Goal: Transaction & Acquisition: Download file/media

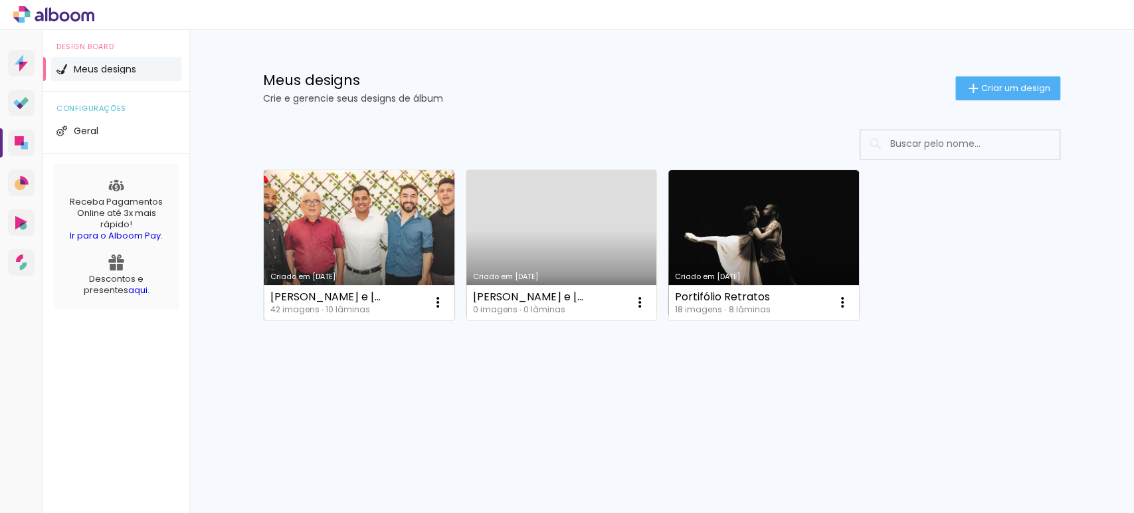
click at [404, 282] on link "Criado em [DATE]" at bounding box center [359, 245] width 191 height 150
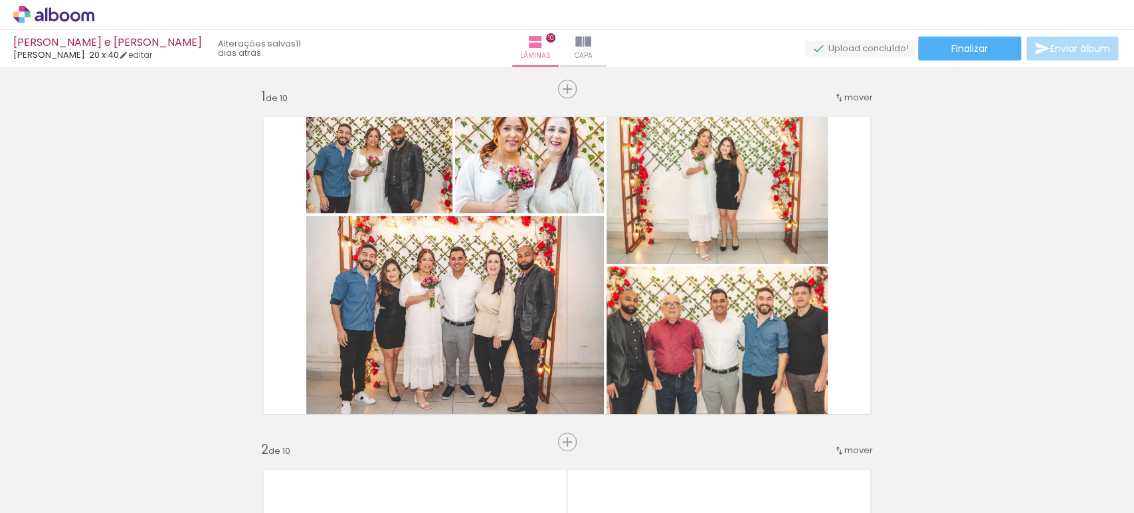
click at [1083, 47] on span "Enviar álbum" at bounding box center [1081, 48] width 60 height 9
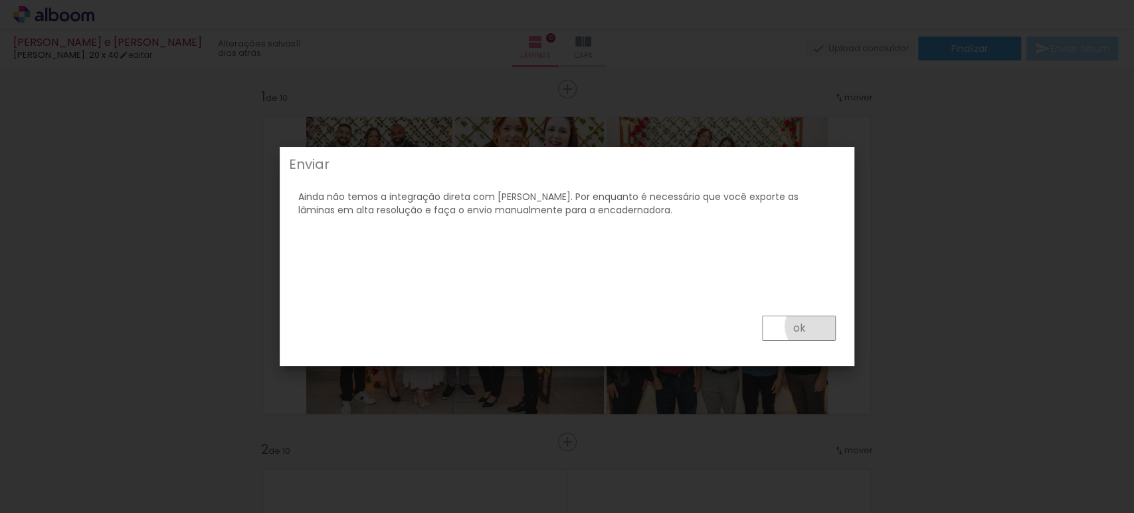
click at [813, 326] on paper-button "ok" at bounding box center [799, 328] width 74 height 25
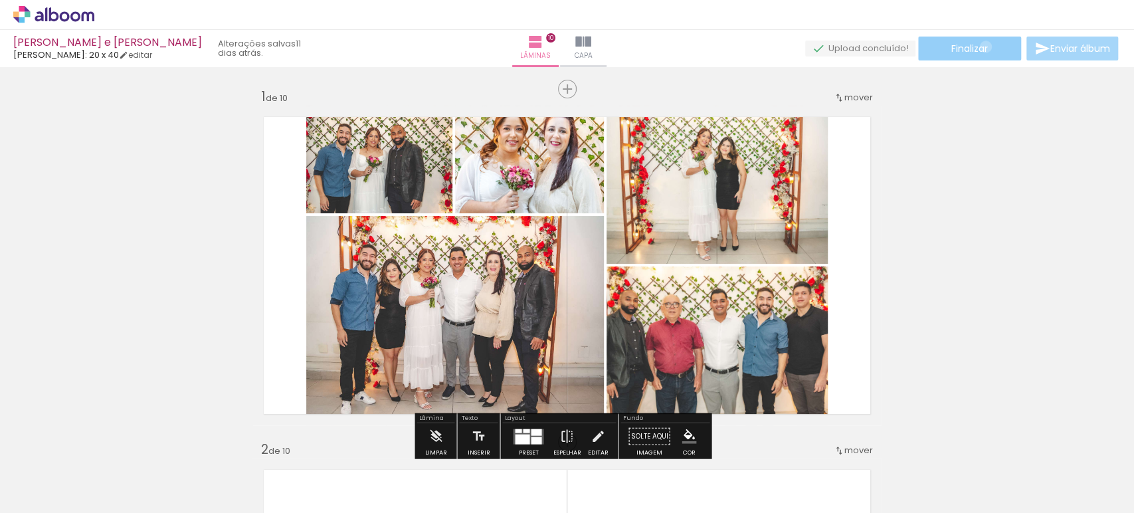
click at [981, 47] on span "Finalizar" at bounding box center [970, 48] width 37 height 9
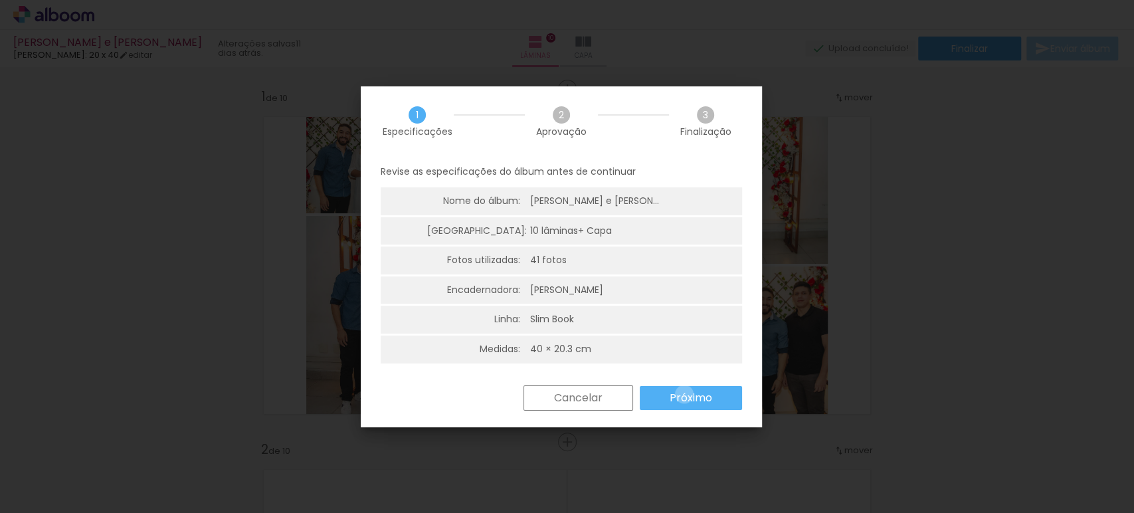
click at [0, 0] on slot "Próximo" at bounding box center [0, 0] width 0 height 0
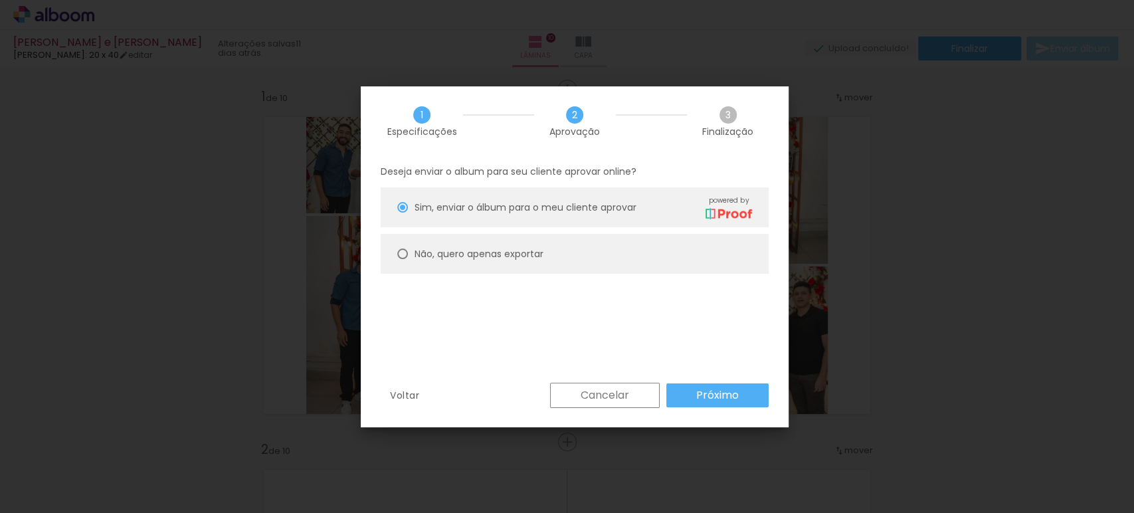
click at [666, 252] on paper-radio-button "Não, quero apenas exportar" at bounding box center [575, 254] width 388 height 40
type paper-radio-button "on"
click at [0, 0] on slot "Próximo" at bounding box center [0, 0] width 0 height 0
type input "Alta, 300 DPI"
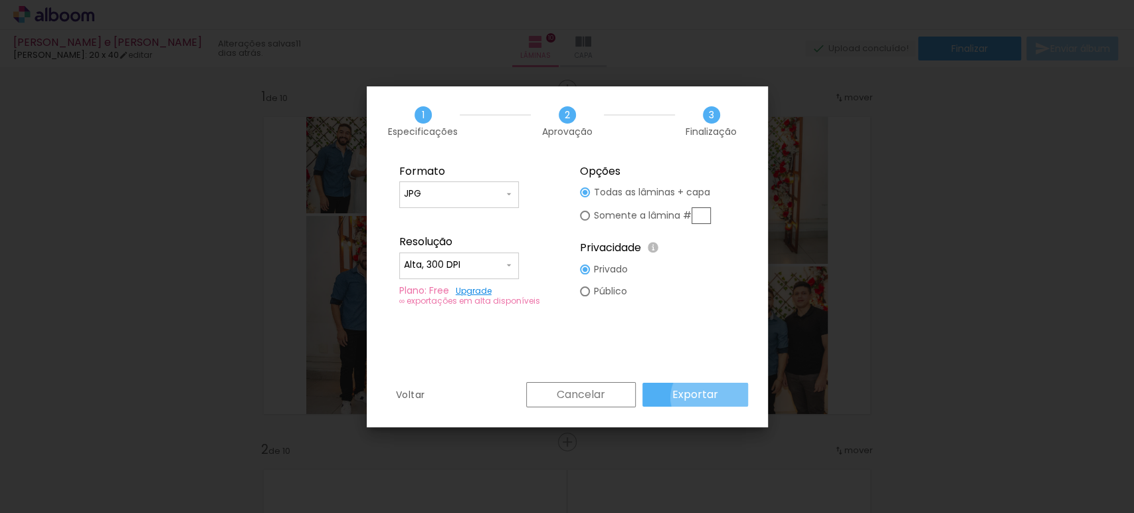
click at [0, 0] on slot "Exportar" at bounding box center [0, 0] width 0 height 0
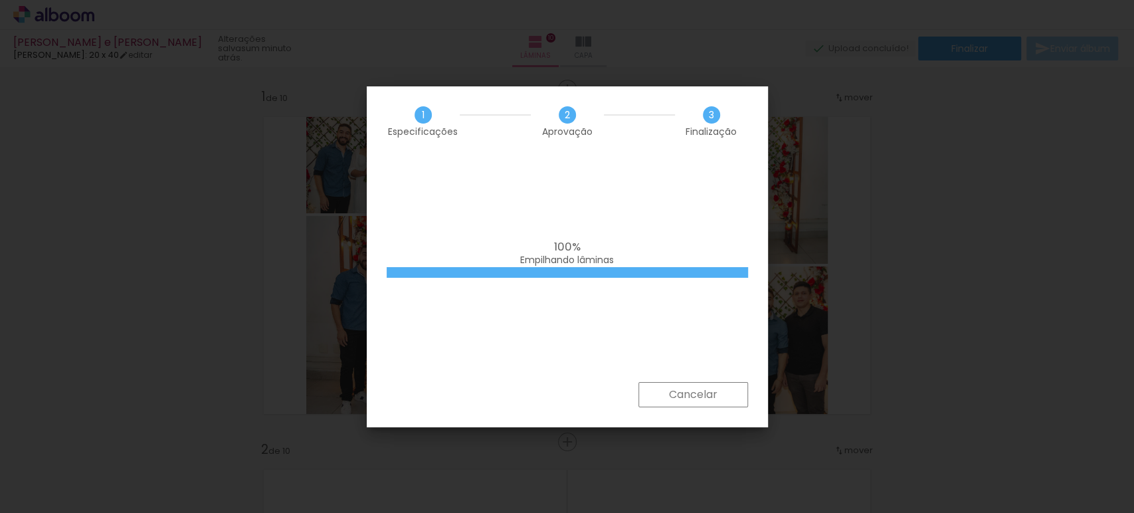
click at [753, 328] on div "100% Empilhando lâminas" at bounding box center [567, 269] width 401 height 226
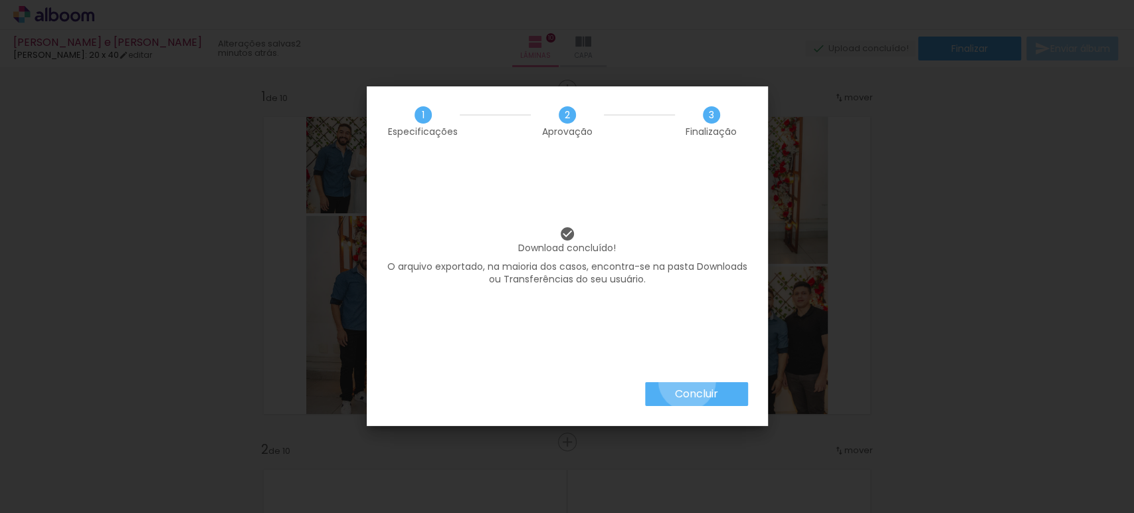
click at [686, 382] on paper-button "Concluir" at bounding box center [696, 394] width 103 height 24
